Goal: Book appointment/travel/reservation

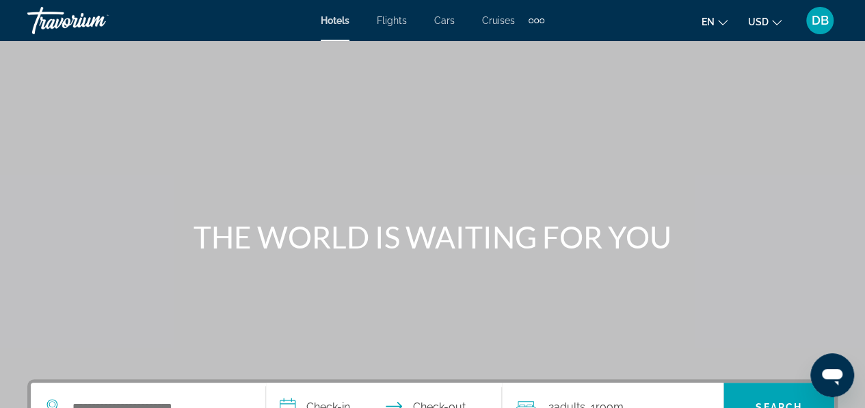
click at [55, 19] on div "Travorium" at bounding box center [95, 21] width 137 height 36
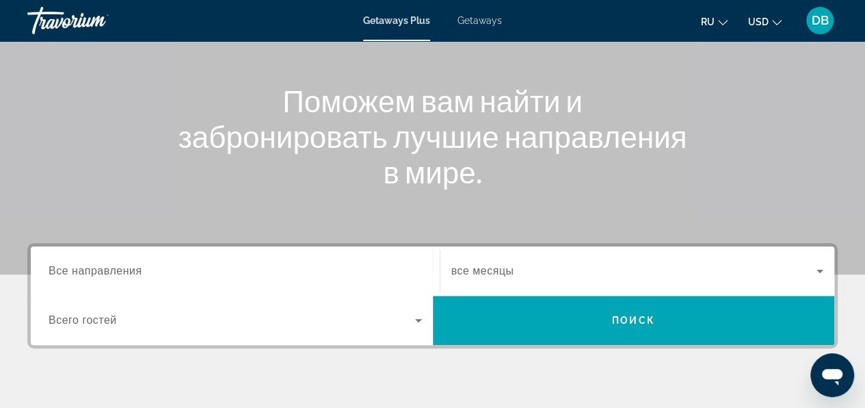
scroll to position [137, 0]
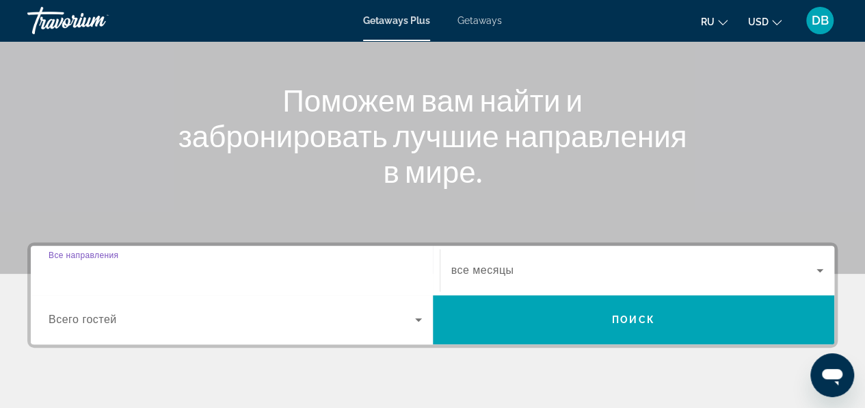
click at [191, 275] on input "Destination Все направления" at bounding box center [235, 271] width 373 height 16
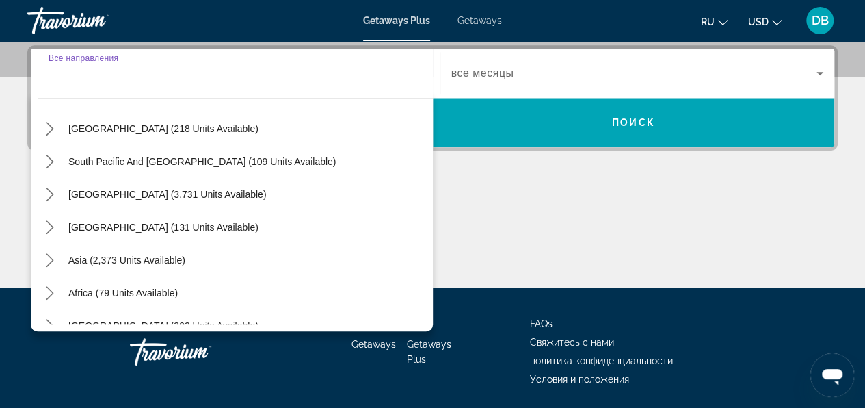
scroll to position [205, 0]
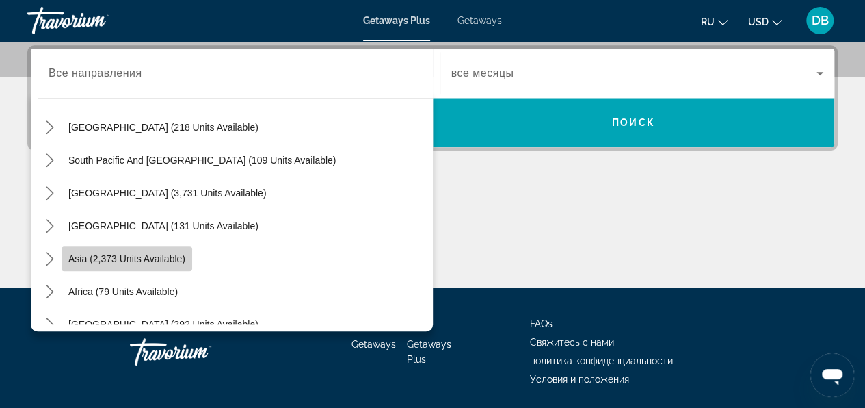
click at [181, 262] on span "Asia (2,373 units available)" at bounding box center [126, 258] width 117 height 11
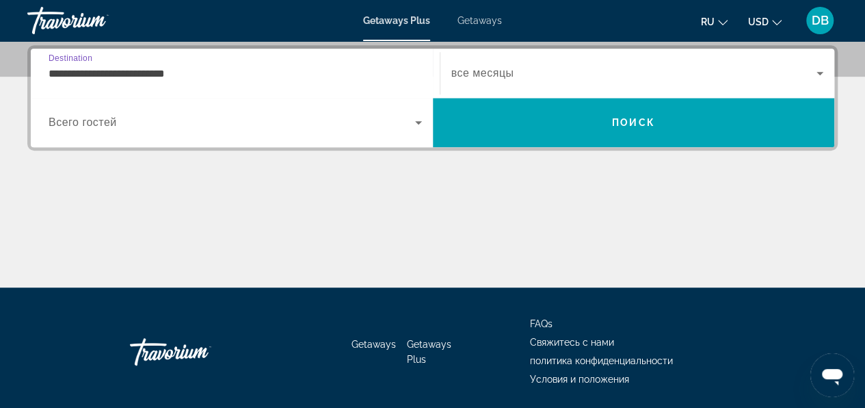
click at [189, 75] on input "**********" at bounding box center [235, 74] width 373 height 16
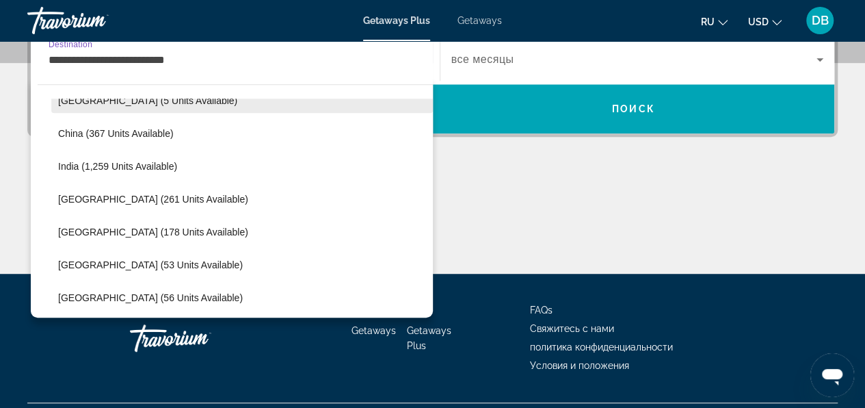
scroll to position [519, 0]
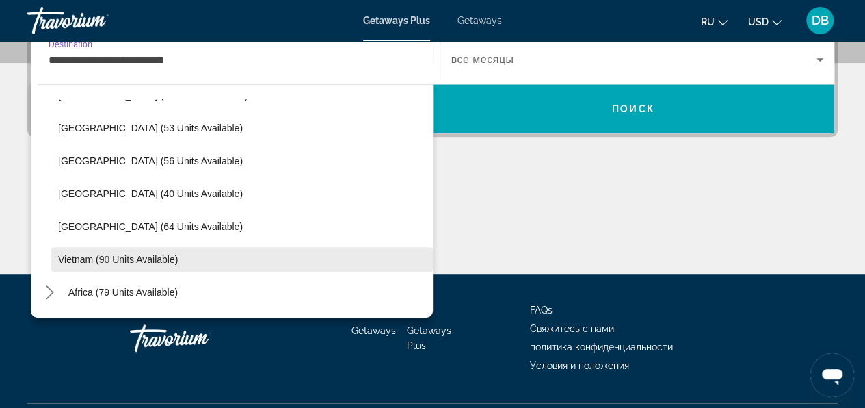
click at [136, 256] on span "Vietnam (90 units available)" at bounding box center [118, 259] width 120 height 11
type input "**********"
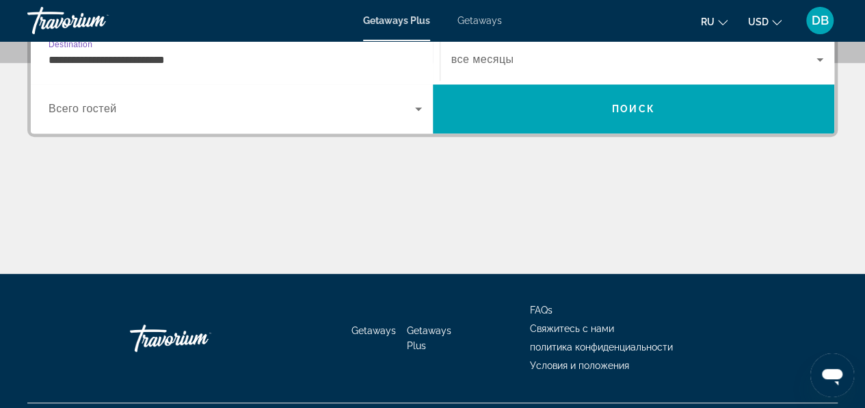
scroll to position [334, 0]
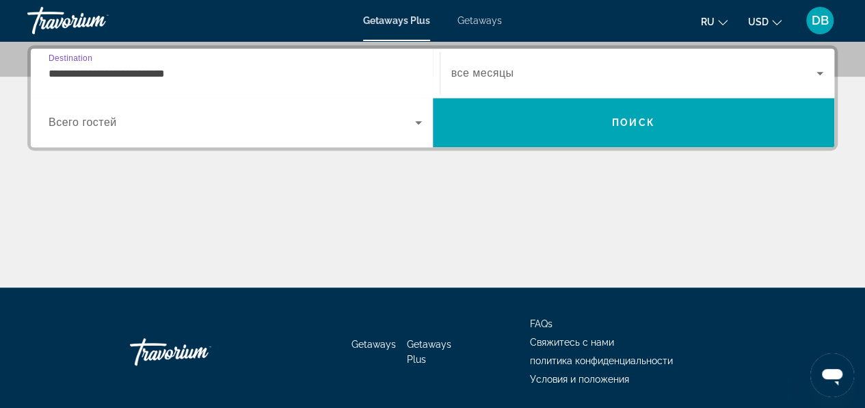
click at [119, 124] on span "Search widget" at bounding box center [232, 122] width 367 height 16
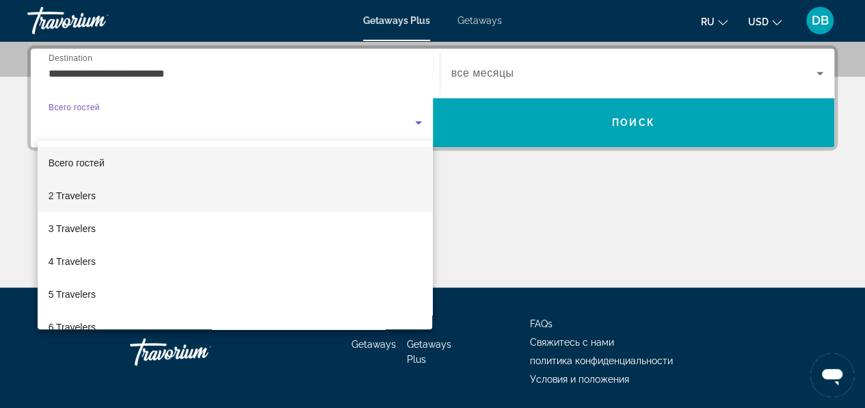
click at [114, 202] on mat-option "2 Travelers" at bounding box center [235, 195] width 395 height 33
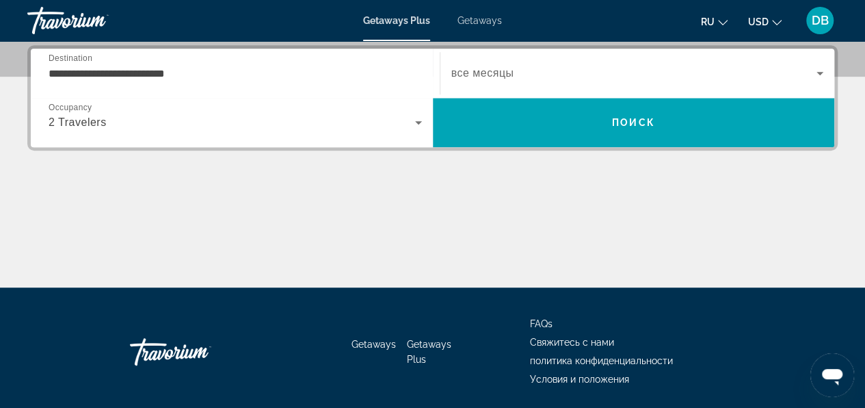
click at [503, 72] on span "все месяцы" at bounding box center [482, 73] width 63 height 12
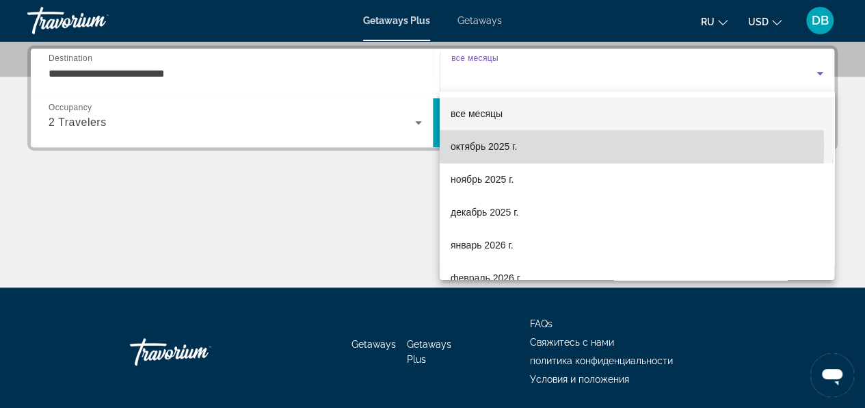
click at [507, 146] on span "октябрь 2025 г." at bounding box center [484, 146] width 66 height 16
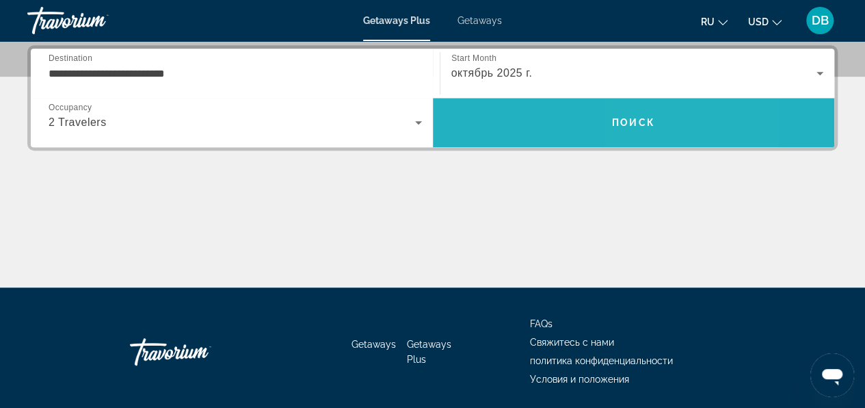
click at [646, 122] on span "Поиск" at bounding box center [633, 122] width 43 height 11
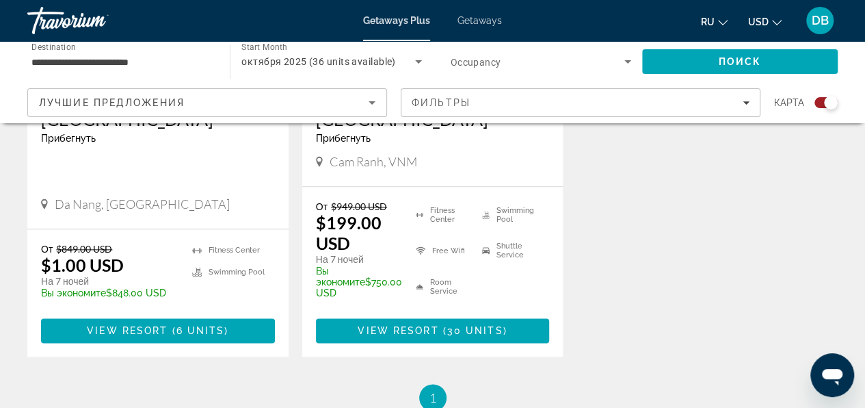
scroll to position [752, 0]
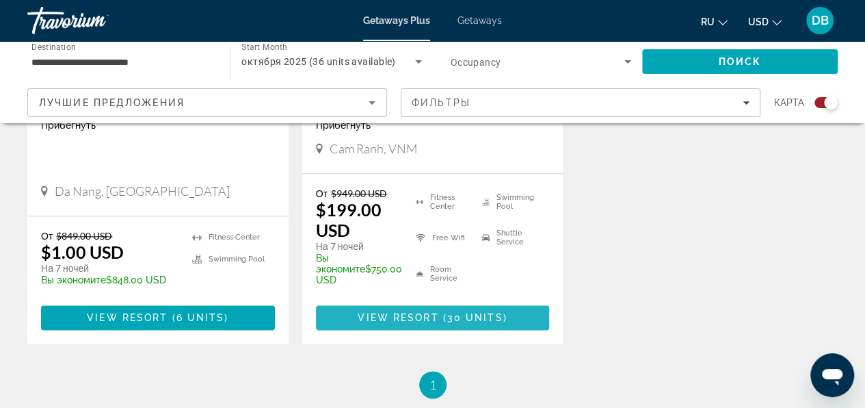
click at [432, 312] on span "View Resort" at bounding box center [398, 317] width 81 height 11
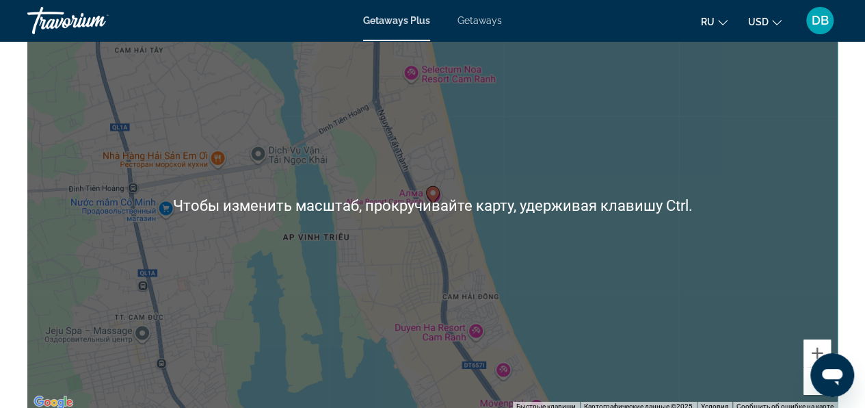
scroll to position [2256, 0]
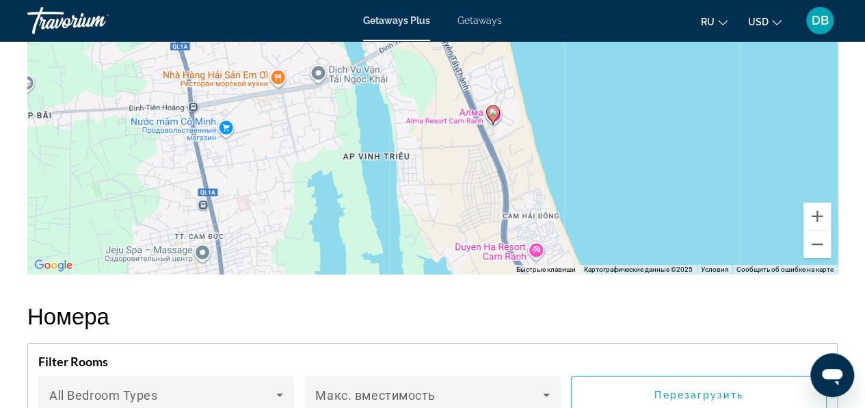
drag, startPoint x: 457, startPoint y: 249, endPoint x: 517, endPoint y: 304, distance: 81.3
click at [517, 304] on div "Обзор Тип Прибегнуть Все включено Нет «все включено» Адрес [PERSON_NAME] [PERSO…" at bounding box center [433, 149] width 824 height 3292
click at [816, 246] on button "Уменьшить" at bounding box center [816, 243] width 27 height 27
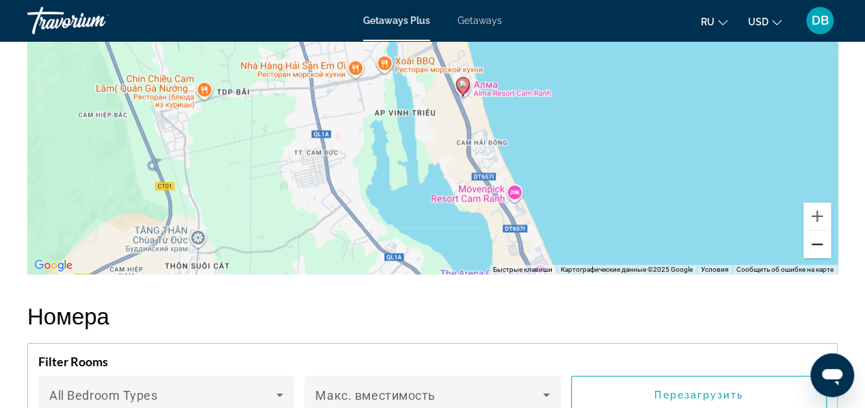
click at [816, 246] on button "Уменьшить" at bounding box center [816, 243] width 27 height 27
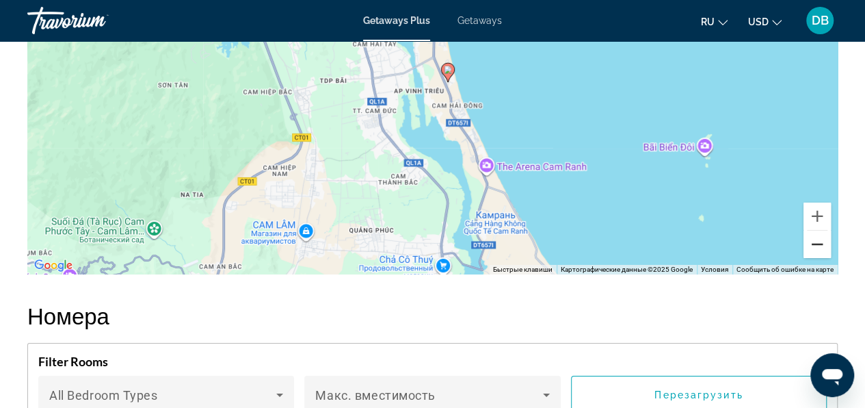
click at [816, 246] on button "Уменьшить" at bounding box center [816, 243] width 27 height 27
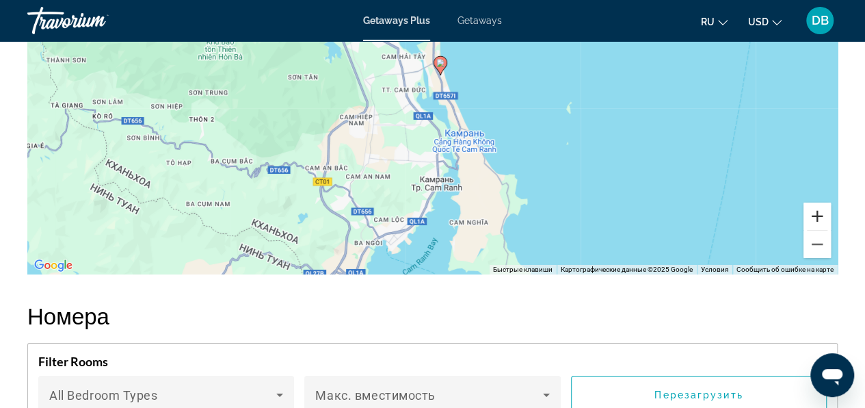
click at [818, 219] on button "Увеличить" at bounding box center [816, 215] width 27 height 27
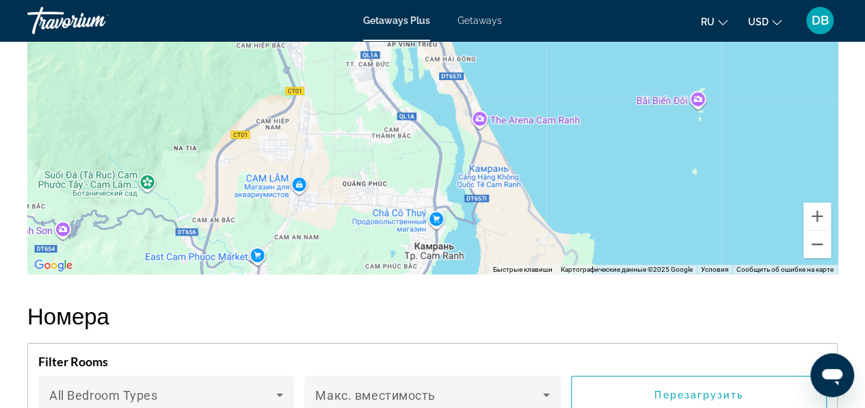
drag, startPoint x: 401, startPoint y: 250, endPoint x: 395, endPoint y: 201, distance: 49.0
click at [395, 201] on div "Чтобы активировать перетаскивание с помощью клавиатуры, нажмите Alt + Ввод. Пос…" at bounding box center [432, 69] width 810 height 410
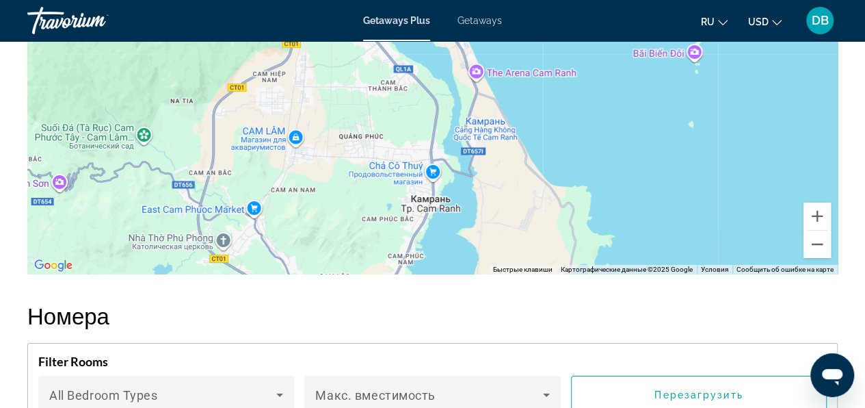
drag, startPoint x: 375, startPoint y: 232, endPoint x: 374, endPoint y: 191, distance: 41.7
click at [374, 191] on div "Чтобы активировать перетаскивание с помощью клавиатуры, нажмите Alt + Ввод. Пос…" at bounding box center [432, 69] width 810 height 410
click at [816, 243] on button "Уменьшить" at bounding box center [816, 243] width 27 height 27
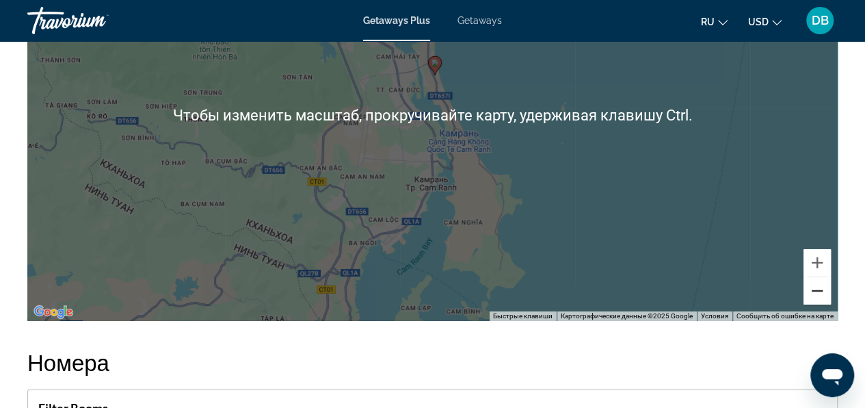
scroll to position [2188, 0]
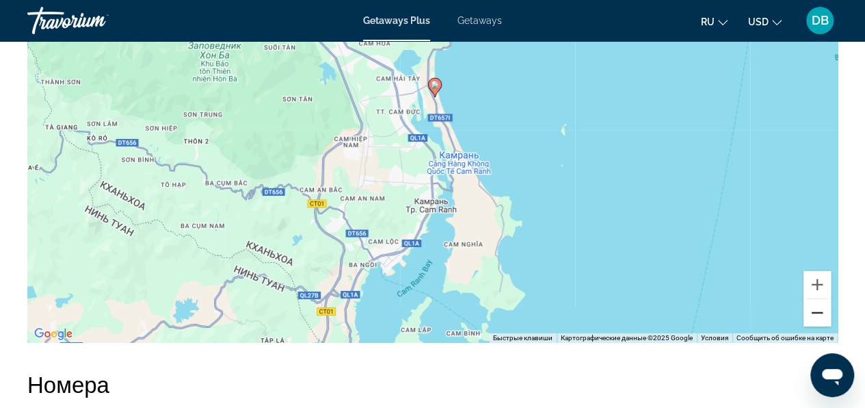
click at [812, 310] on button "Уменьшить" at bounding box center [816, 312] width 27 height 27
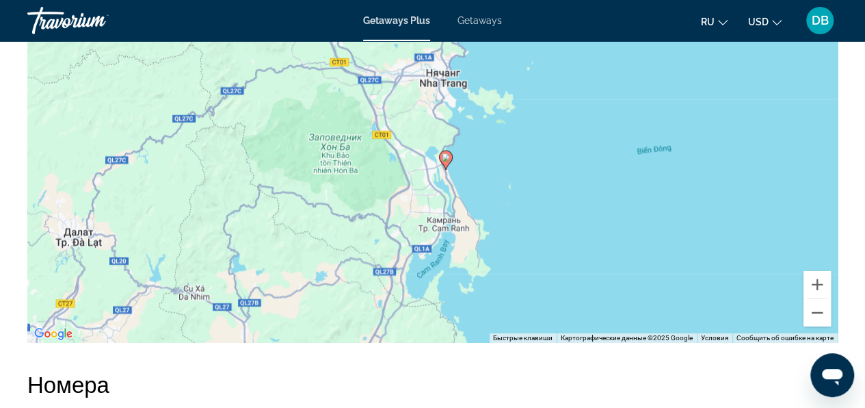
drag, startPoint x: 351, startPoint y: 167, endPoint x: 364, endPoint y: 222, distance: 56.9
click at [364, 222] on div "Чтобы активировать перетаскивание с помощью клавиатуры, нажмите Alt + Ввод. Пос…" at bounding box center [432, 137] width 810 height 410
click at [820, 286] on button "Увеличить" at bounding box center [816, 284] width 27 height 27
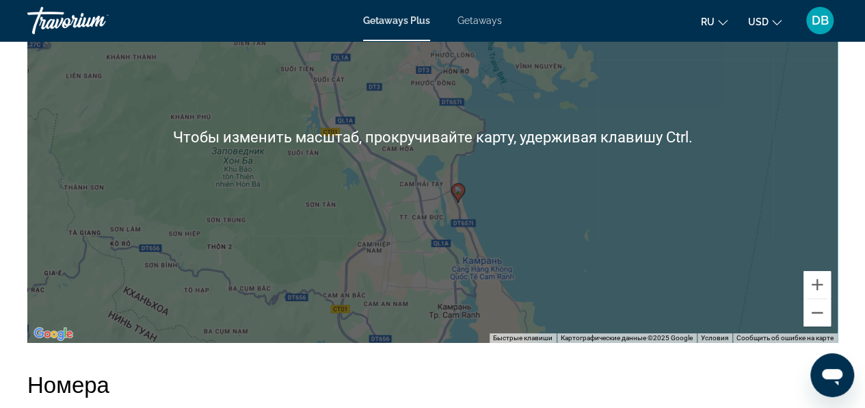
click at [523, 232] on div "Чтобы активировать перетаскивание с помощью клавиатуры, нажмите Alt + Ввод. Пос…" at bounding box center [432, 137] width 810 height 410
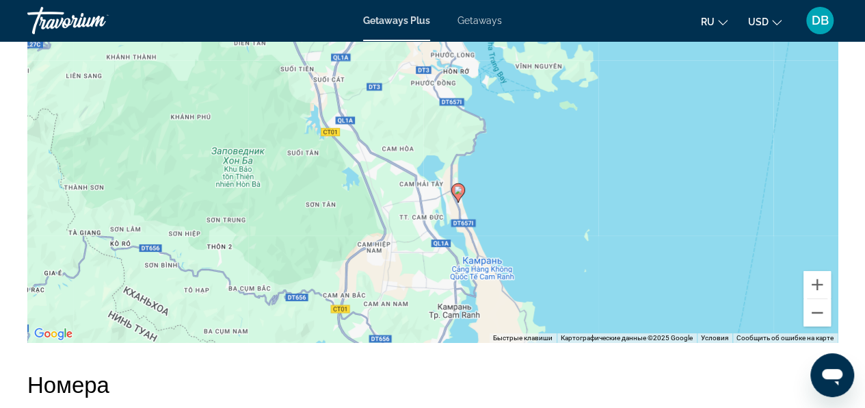
click at [530, 228] on div "Чтобы активировать перетаскивание с помощью клавиатуры, нажмите Alt + Ввод. Пос…" at bounding box center [432, 137] width 810 height 410
click at [816, 313] on button "Уменьшить" at bounding box center [816, 312] width 27 height 27
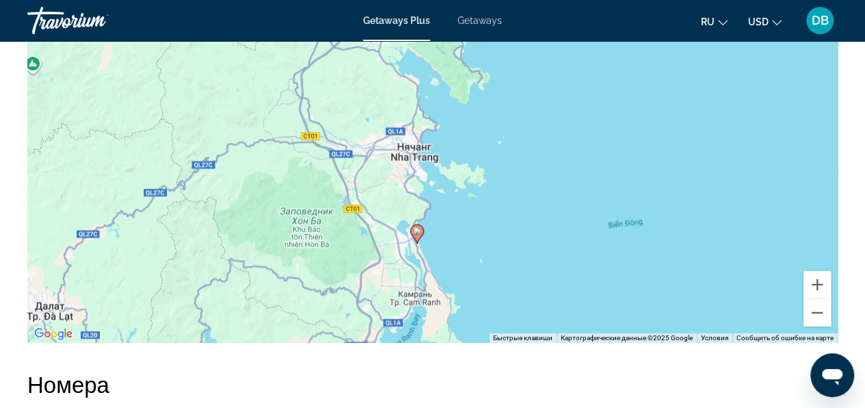
drag, startPoint x: 437, startPoint y: 114, endPoint x: 408, endPoint y: 189, distance: 80.8
click at [408, 189] on div "Чтобы активировать перетаскивание с помощью клавиатуры, нажмите Alt + Ввод. Пос…" at bounding box center [432, 137] width 810 height 410
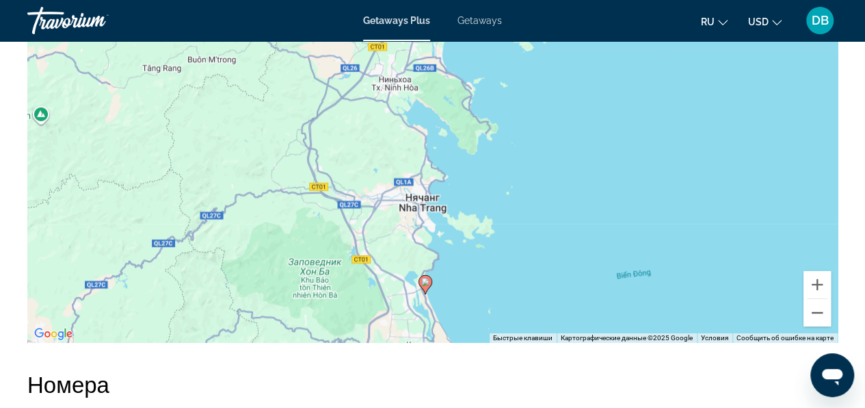
drag, startPoint x: 402, startPoint y: 156, endPoint x: 416, endPoint y: 216, distance: 61.7
click at [416, 216] on div "Чтобы активировать перетаскивание с помощью клавиатуры, нажмите Alt + Ввод. Пос…" at bounding box center [432, 137] width 810 height 410
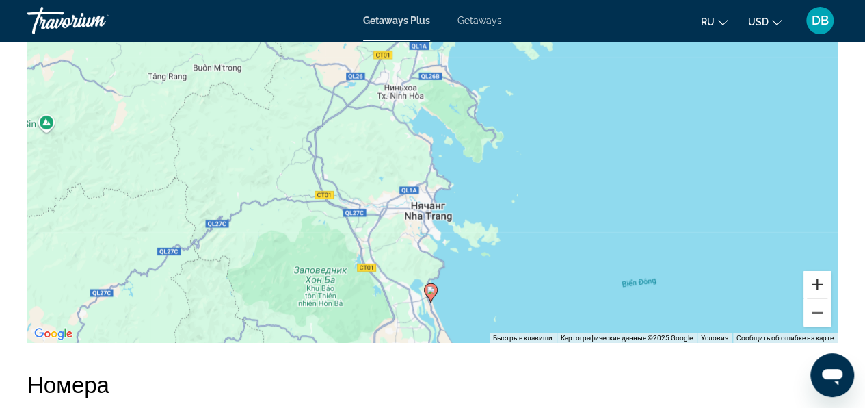
click at [812, 283] on button "Увеличить" at bounding box center [816, 284] width 27 height 27
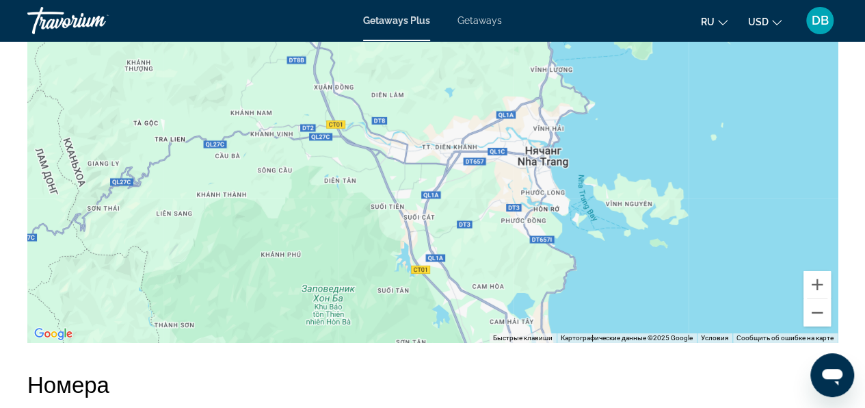
drag, startPoint x: 436, startPoint y: 278, endPoint x: 557, endPoint y: 150, distance: 175.6
click at [557, 150] on div "Main content" at bounding box center [432, 137] width 810 height 410
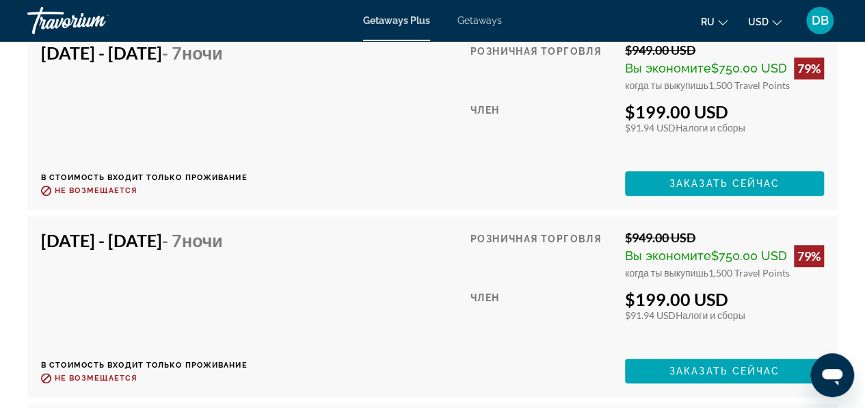
scroll to position [2970, 0]
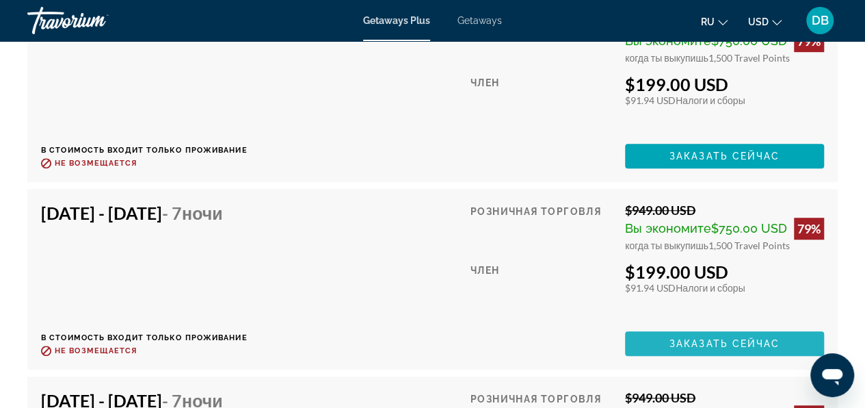
click at [780, 344] on span "Main content" at bounding box center [724, 343] width 199 height 33
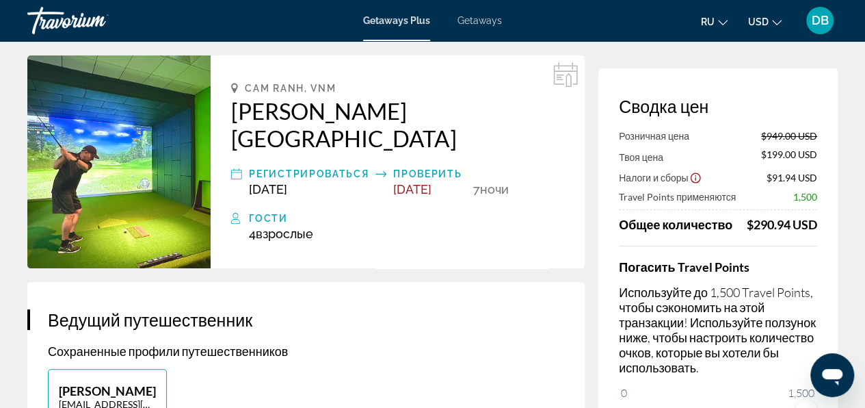
scroll to position [68, 0]
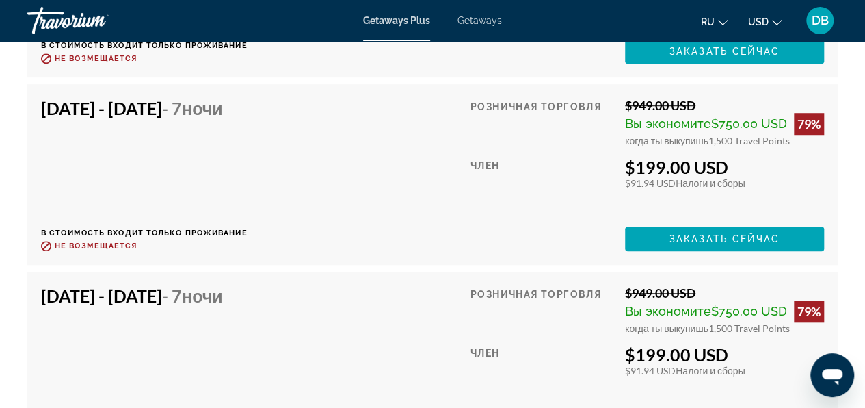
scroll to position [3009, 0]
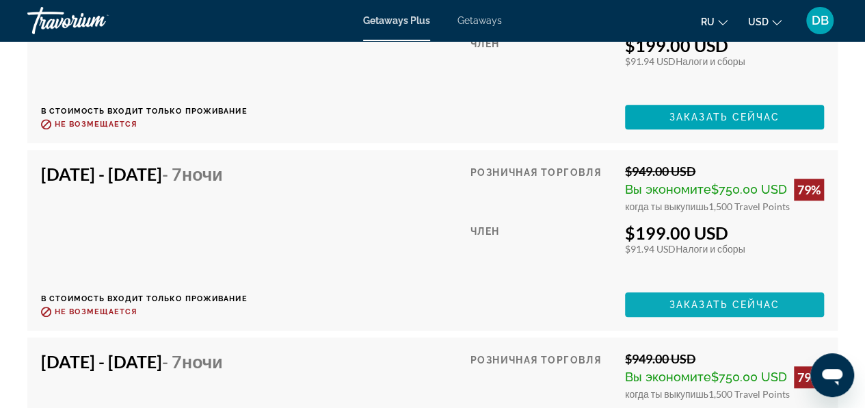
click at [706, 299] on span "Заказать сейчас" at bounding box center [724, 304] width 111 height 11
